Goal: Information Seeking & Learning: Understand process/instructions

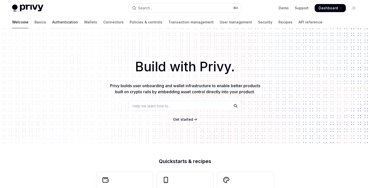
click at [52, 22] on link "Authentication" at bounding box center [65, 22] width 26 height 12
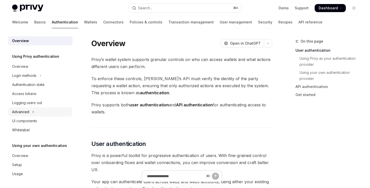
scroll to position [1, 0]
click at [41, 76] on icon "Toggle Login methods section" at bounding box center [41, 75] width 2 height 6
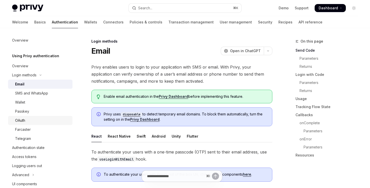
click at [46, 121] on div "OAuth" at bounding box center [42, 120] width 54 height 6
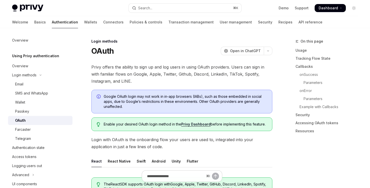
type textarea "*"
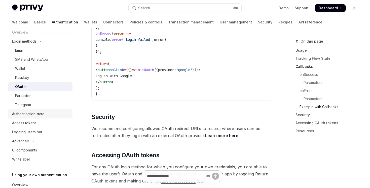
scroll to position [36, 0]
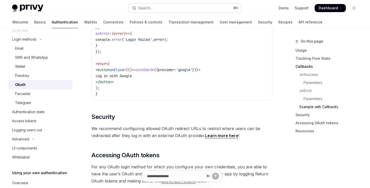
click at [155, 11] on button "Search... ⌘ K" at bounding box center [185, 8] width 113 height 9
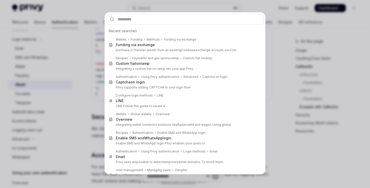
type input "*"
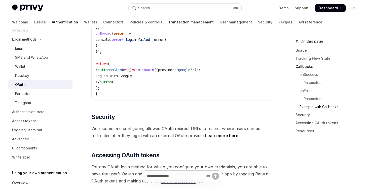
type textarea "*"
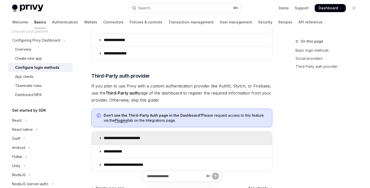
scroll to position [187, 0]
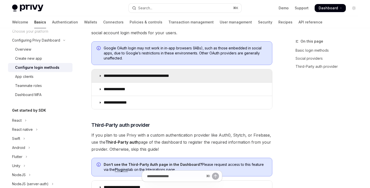
click at [154, 72] on summary "**********" at bounding box center [182, 75] width 180 height 13
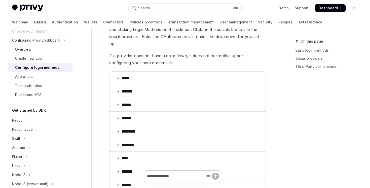
scroll to position [655, 0]
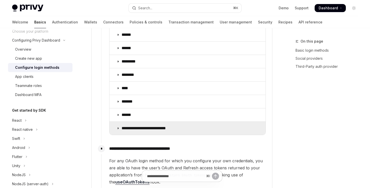
click at [152, 122] on summary "**********" at bounding box center [187, 128] width 156 height 13
